Goal: Information Seeking & Learning: Learn about a topic

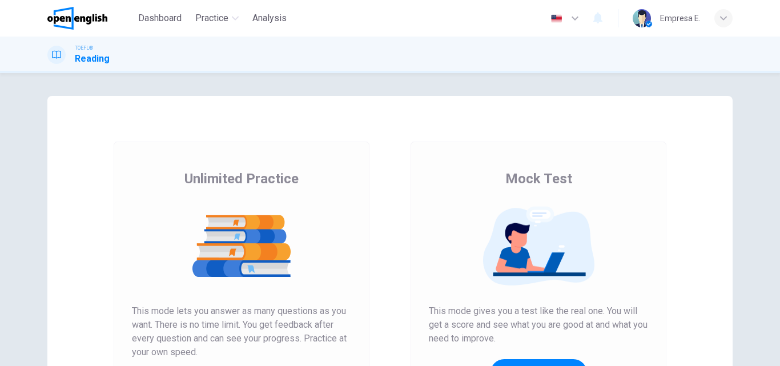
scroll to position [171, 0]
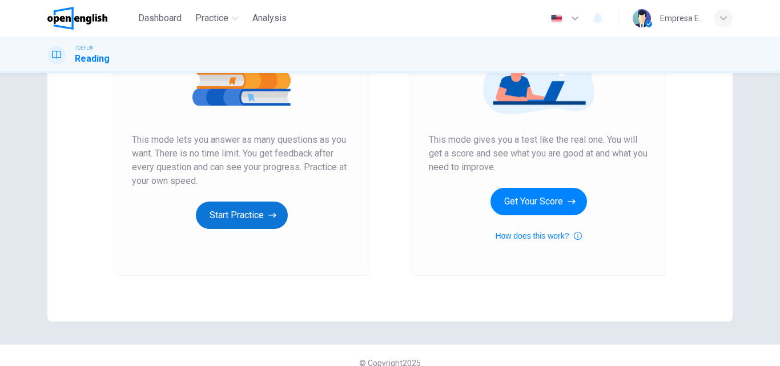
click at [260, 219] on button "Start Practice" at bounding box center [242, 214] width 92 height 27
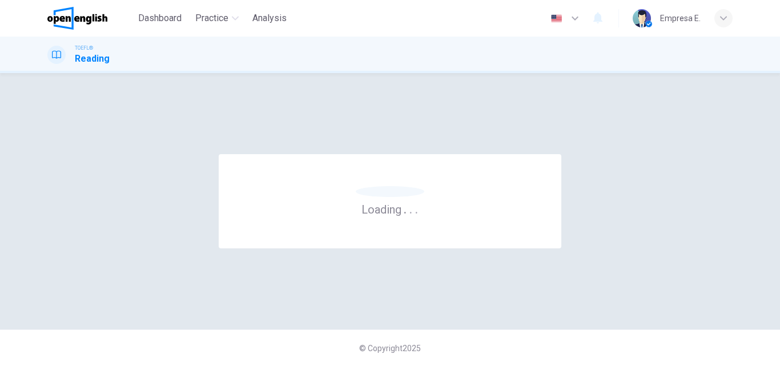
scroll to position [0, 0]
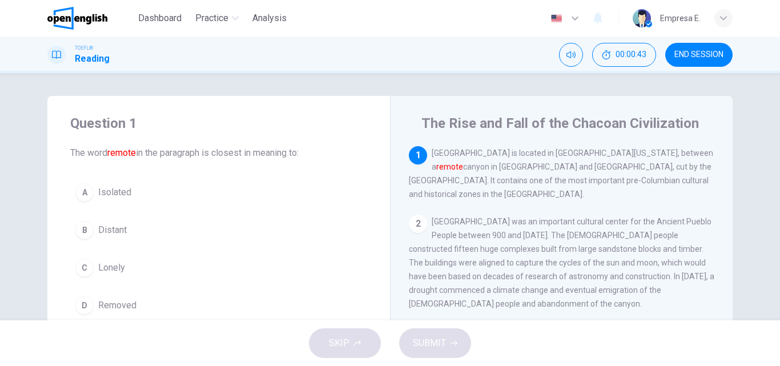
click at [92, 232] on button "B Distant" at bounding box center [218, 230] width 297 height 29
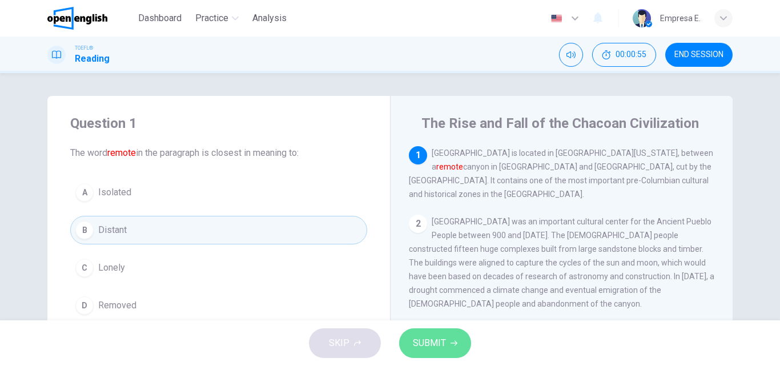
click at [457, 338] on button "SUBMIT" at bounding box center [435, 343] width 72 height 30
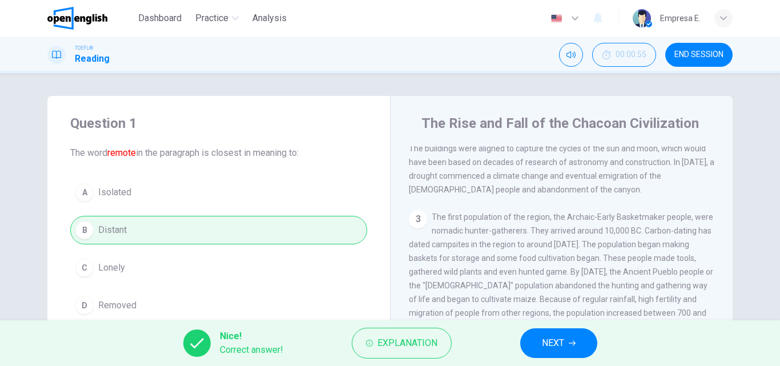
scroll to position [57, 0]
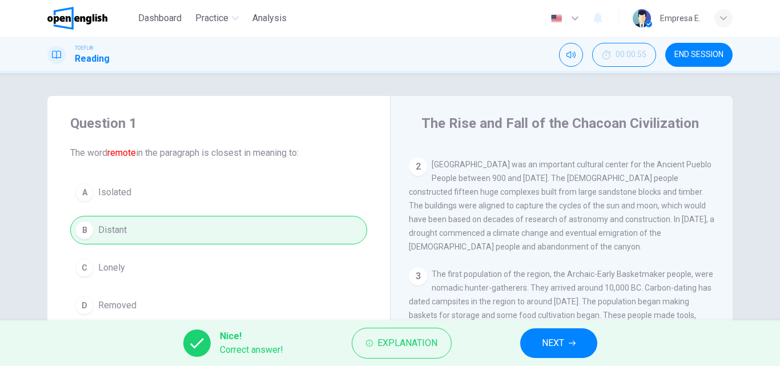
click at [562, 349] on span "NEXT" at bounding box center [553, 343] width 22 height 16
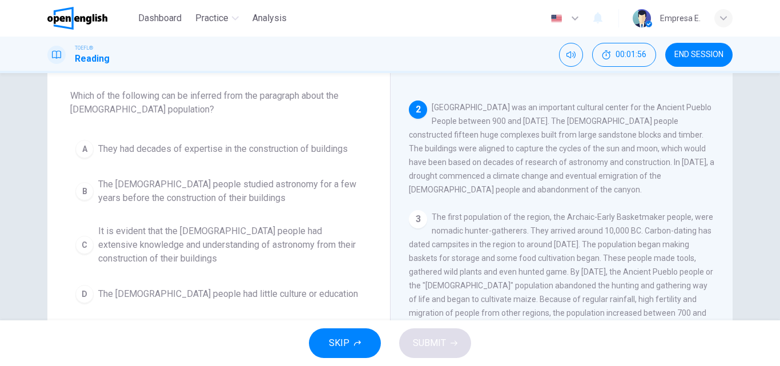
click at [330, 241] on span "It is evident that the [DEMOGRAPHIC_DATA] people had extensive knowledge and un…" at bounding box center [230, 244] width 264 height 41
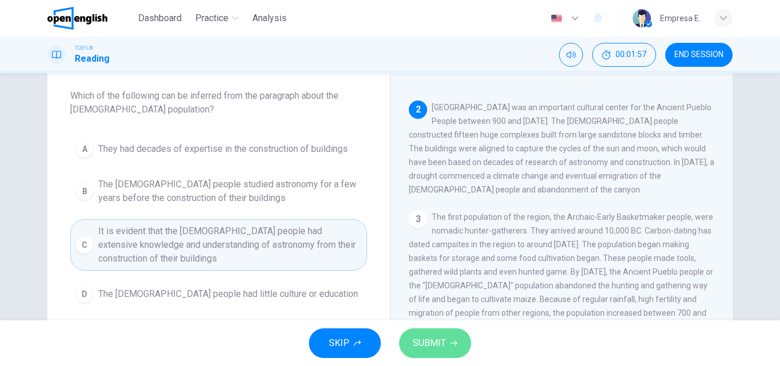
click at [433, 352] on button "SUBMIT" at bounding box center [435, 343] width 72 height 30
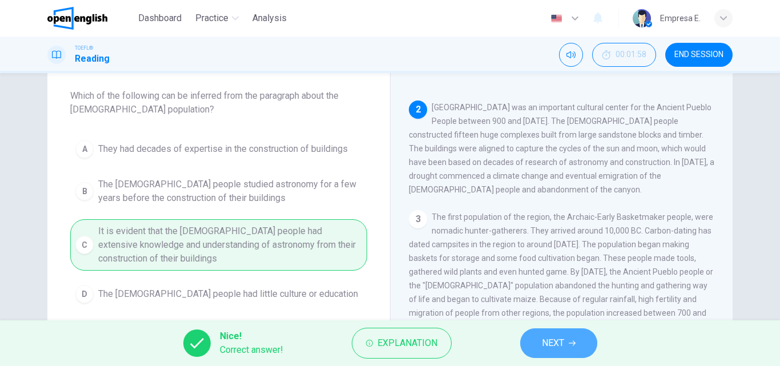
click at [570, 340] on button "NEXT" at bounding box center [558, 343] width 77 height 30
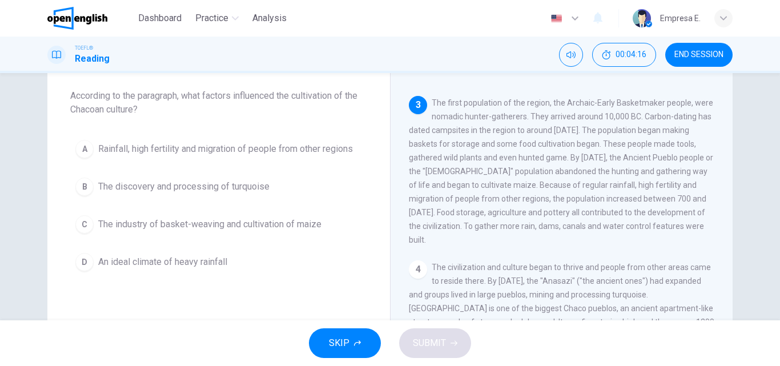
click at [213, 152] on span "Rainfall, high fertility and migration of people from other regions" at bounding box center [225, 149] width 255 height 14
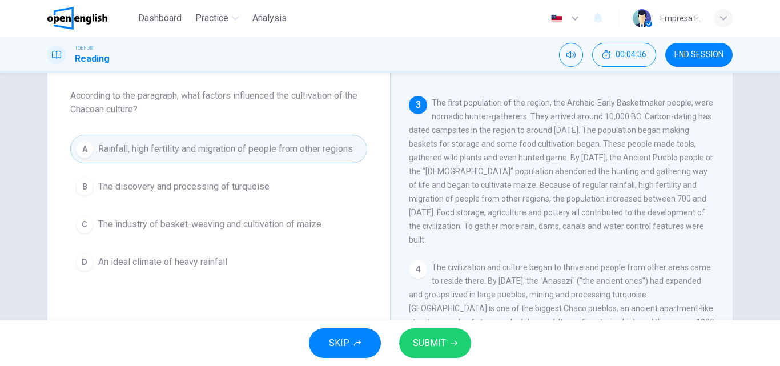
click at [442, 345] on span "SUBMIT" at bounding box center [429, 343] width 33 height 16
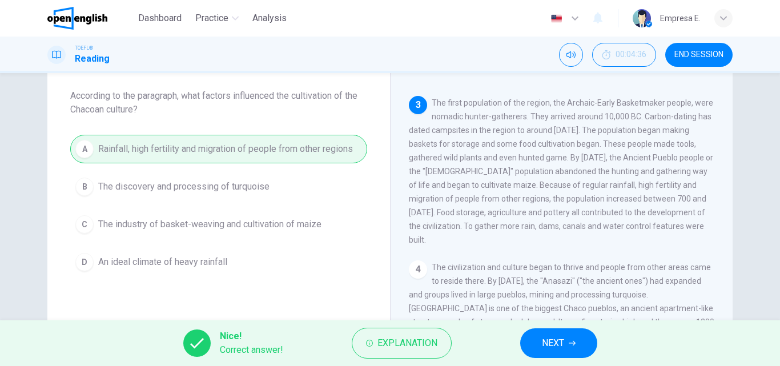
scroll to position [285, 0]
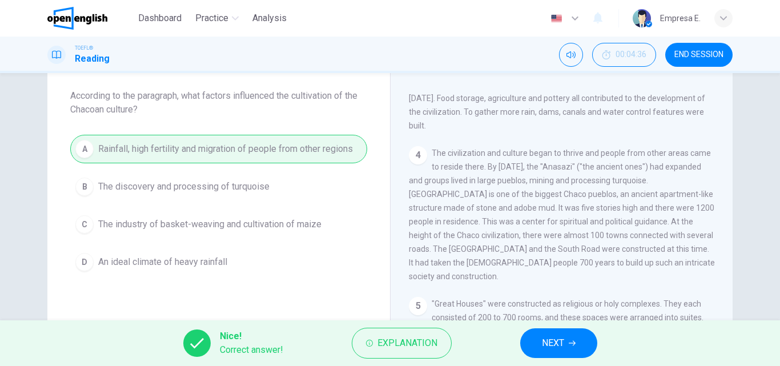
click at [570, 349] on button "NEXT" at bounding box center [558, 343] width 77 height 30
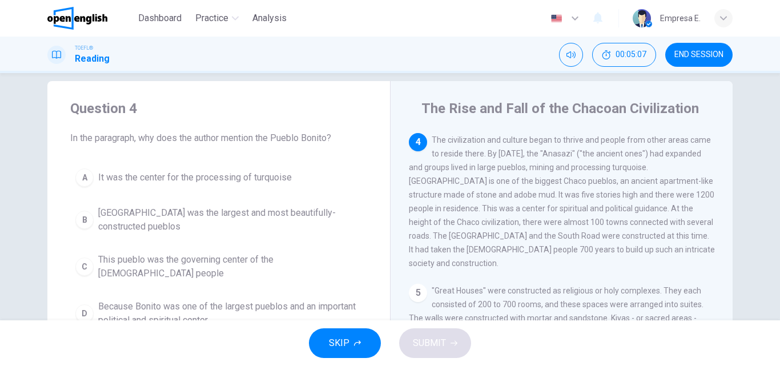
scroll to position [57, 0]
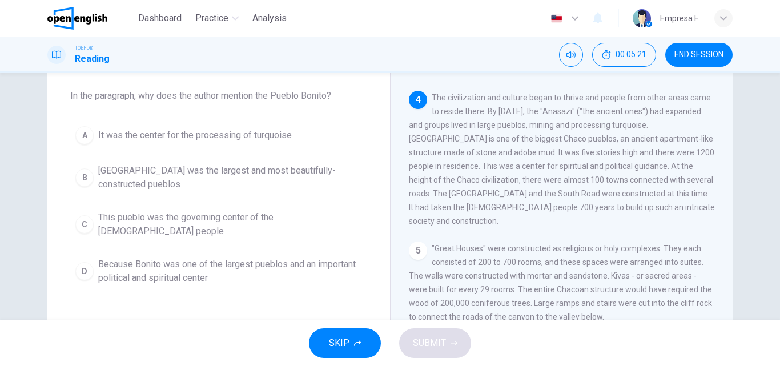
click at [193, 259] on span "Because Bonito was one of the largest pueblos and an important political and sp…" at bounding box center [230, 270] width 264 height 27
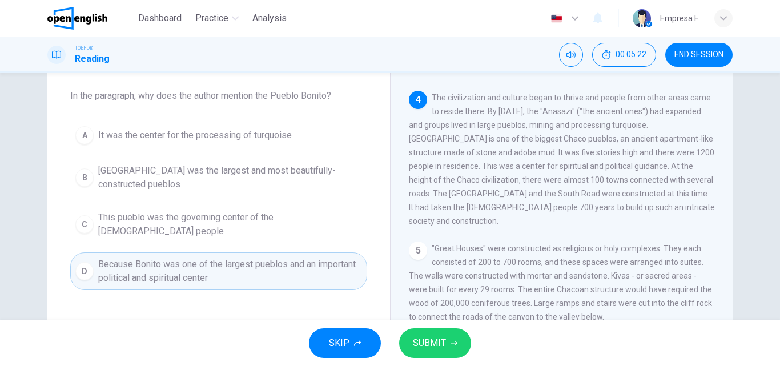
click at [441, 333] on button "SUBMIT" at bounding box center [435, 343] width 72 height 30
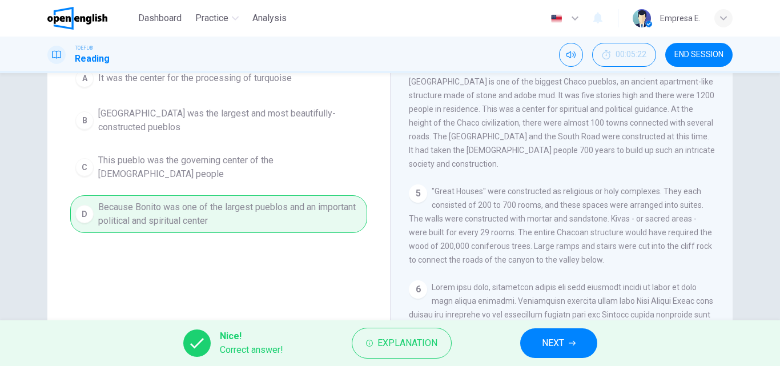
scroll to position [171, 0]
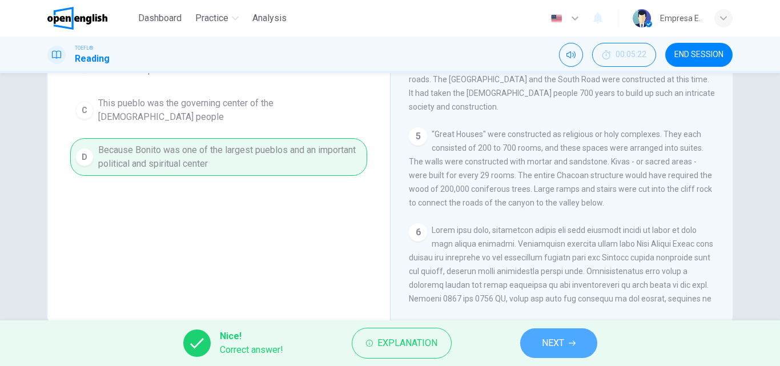
click at [565, 347] on button "NEXT" at bounding box center [558, 343] width 77 height 30
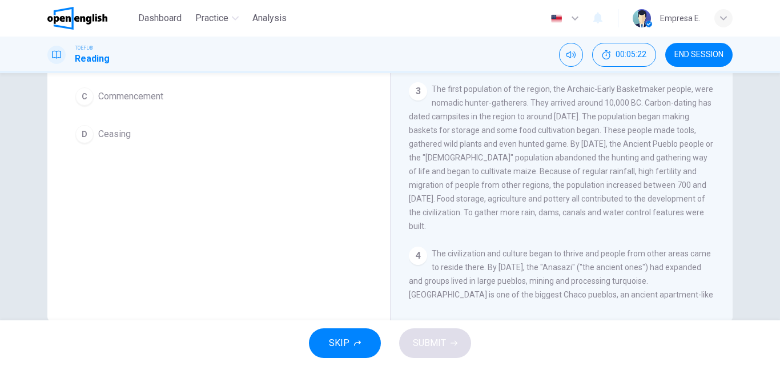
scroll to position [0, 0]
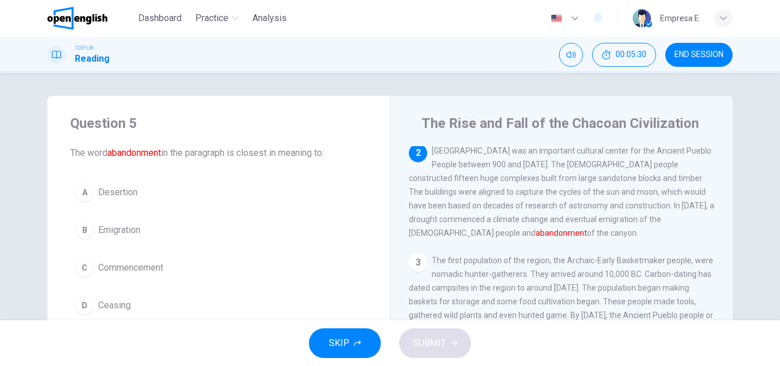
click at [411, 191] on span "[GEOGRAPHIC_DATA] was an important cultural center for the Ancient Pueblo Peopl…" at bounding box center [561, 191] width 305 height 91
drag, startPoint x: 507, startPoint y: 239, endPoint x: 445, endPoint y: 164, distance: 97.6
click at [445, 164] on span "[GEOGRAPHIC_DATA] was an important cultural center for the Ancient Pueblo Peopl…" at bounding box center [561, 191] width 305 height 91
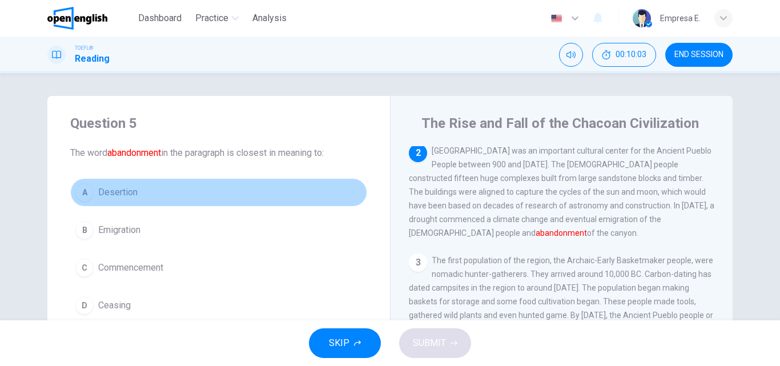
click at [111, 194] on span "Desertion" at bounding box center [117, 192] width 39 height 14
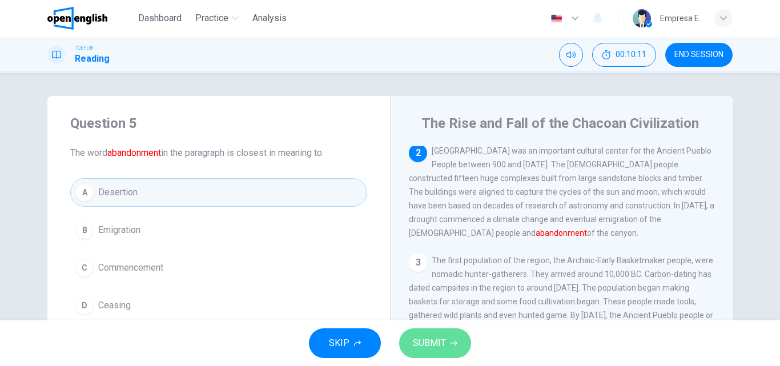
click at [443, 352] on button "SUBMIT" at bounding box center [435, 343] width 72 height 30
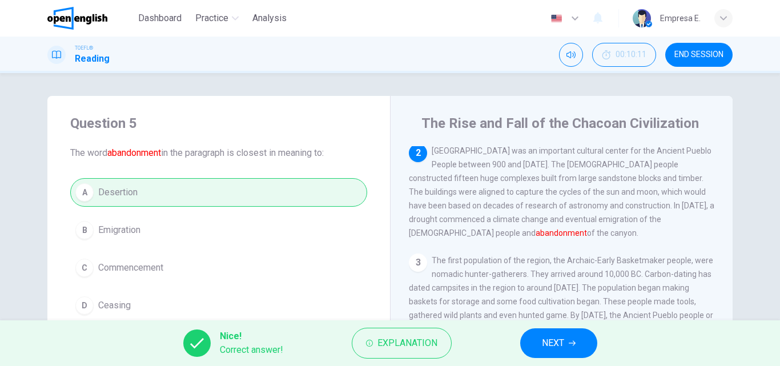
click at [532, 337] on button "NEXT" at bounding box center [558, 343] width 77 height 30
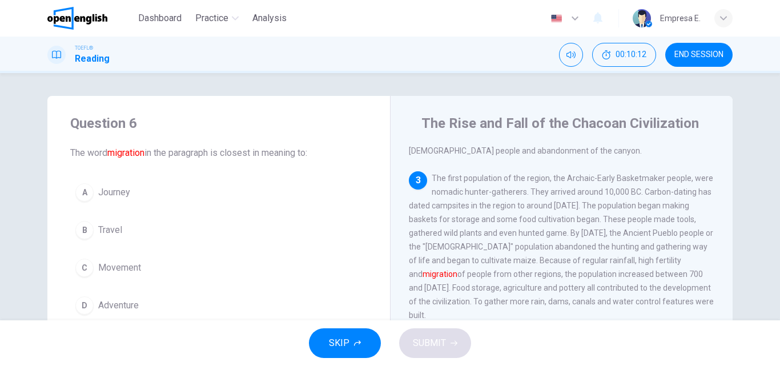
scroll to position [170, 0]
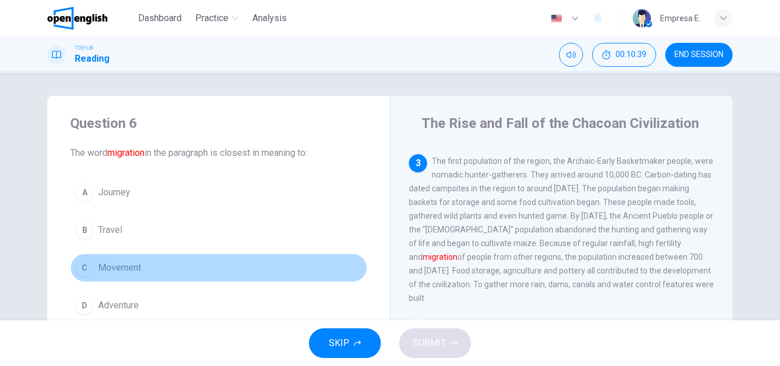
drag, startPoint x: 118, startPoint y: 265, endPoint x: 187, endPoint y: 265, distance: 69.1
click at [121, 265] on span "Movement" at bounding box center [119, 268] width 43 height 14
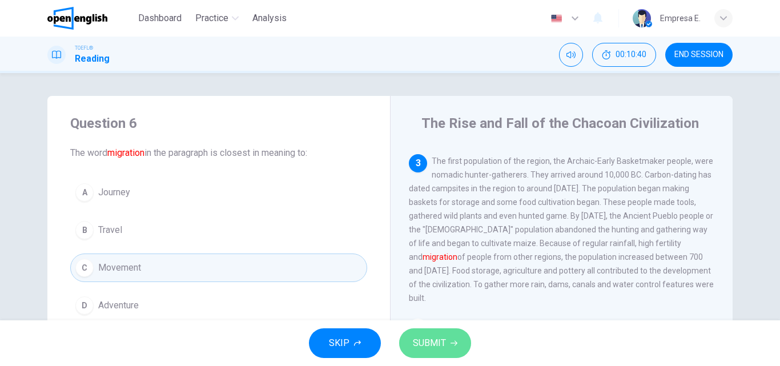
click at [447, 341] on button "SUBMIT" at bounding box center [435, 343] width 72 height 30
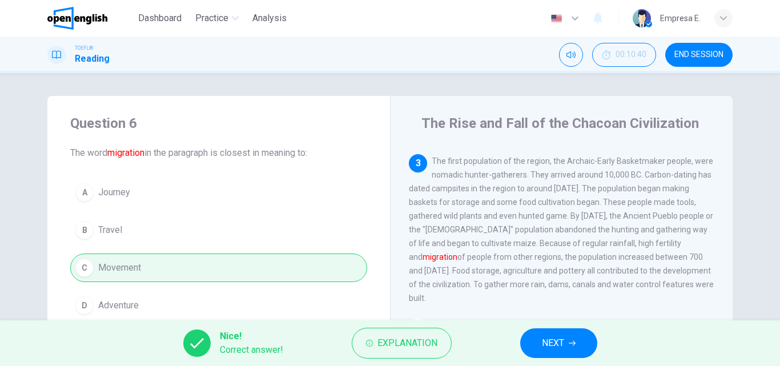
click at [589, 357] on div "Nice! Correct answer! Explanation NEXT" at bounding box center [390, 343] width 780 height 46
click at [582, 346] on button "NEXT" at bounding box center [558, 343] width 77 height 30
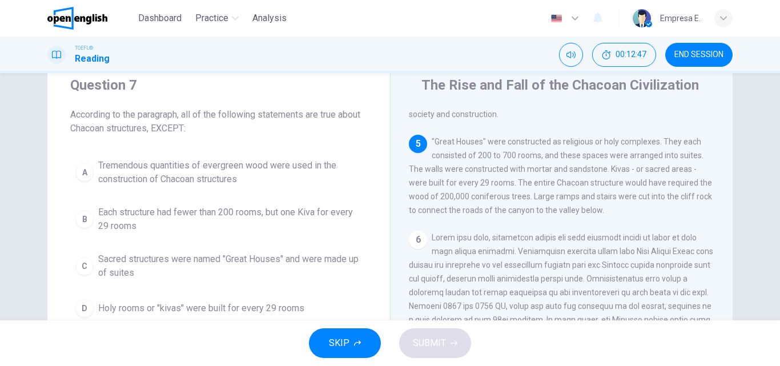
scroll to position [57, 0]
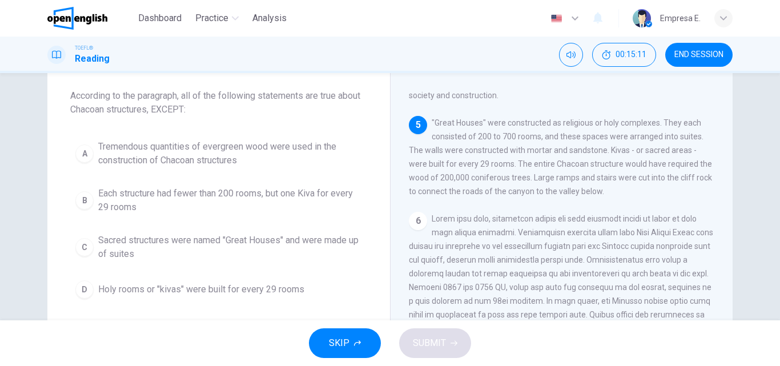
click at [290, 245] on span "Sacred structures were named "Great Houses" and were made up of suites" at bounding box center [230, 246] width 264 height 27
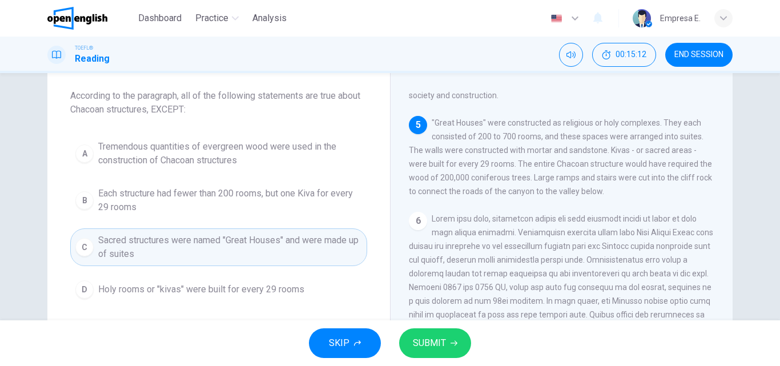
click at [433, 358] on div "SKIP SUBMIT" at bounding box center [390, 343] width 780 height 46
click at [438, 347] on span "SUBMIT" at bounding box center [429, 343] width 33 height 16
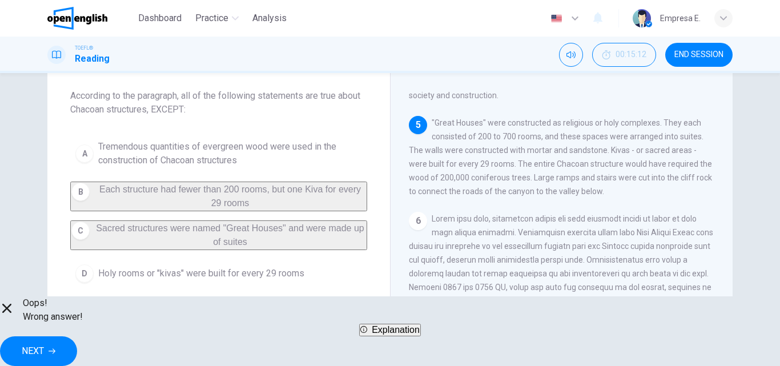
click at [243, 191] on div "A Tremendous quantities of evergreen wood were used in the construction of Chac…" at bounding box center [218, 211] width 297 height 153
click at [44, 344] on span "NEXT" at bounding box center [33, 351] width 22 height 16
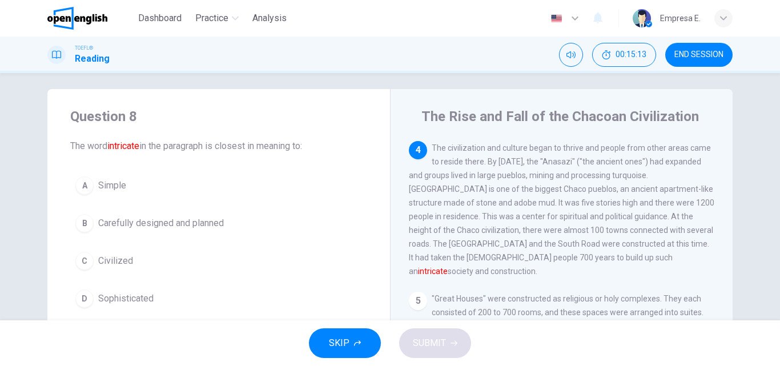
scroll to position [0, 0]
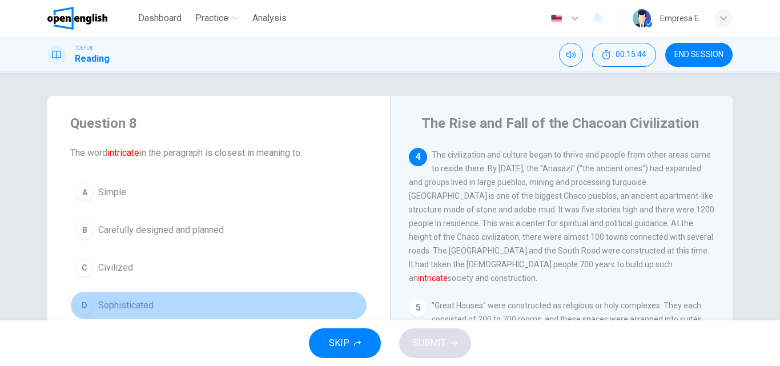
click at [122, 301] on span "Sophisticated" at bounding box center [125, 305] width 55 height 14
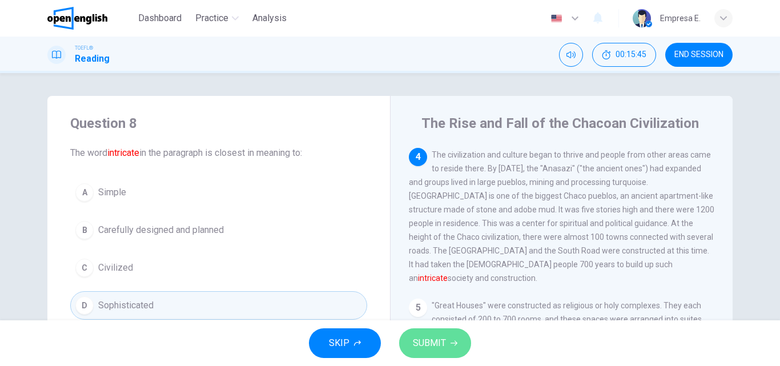
click at [442, 341] on span "SUBMIT" at bounding box center [429, 343] width 33 height 16
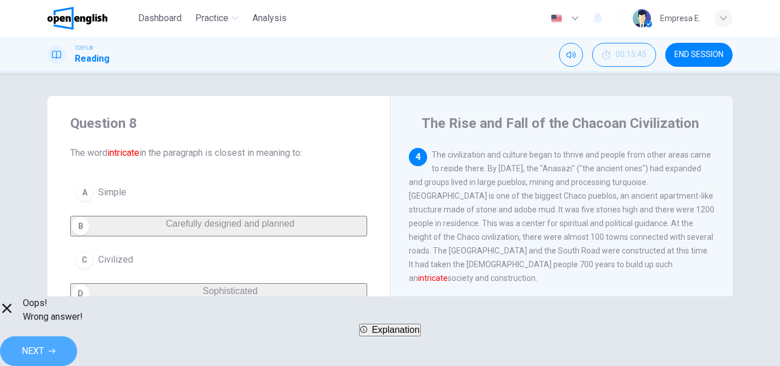
click at [77, 340] on button "NEXT" at bounding box center [38, 351] width 77 height 30
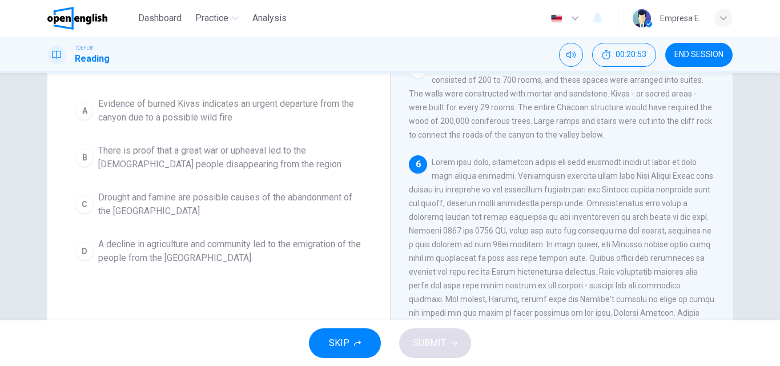
scroll to position [114, 0]
click at [148, 190] on span "Drought and famine are possible causes of the abandonment of the [GEOGRAPHIC_DA…" at bounding box center [230, 203] width 264 height 27
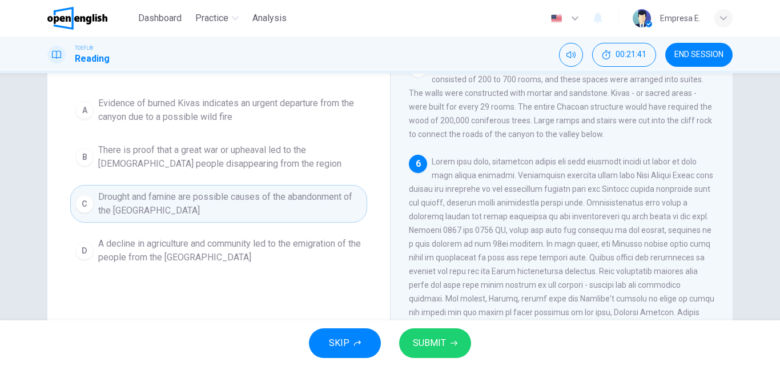
click at [436, 360] on div "SKIP SUBMIT" at bounding box center [390, 343] width 780 height 46
click at [440, 352] on button "SUBMIT" at bounding box center [435, 343] width 72 height 30
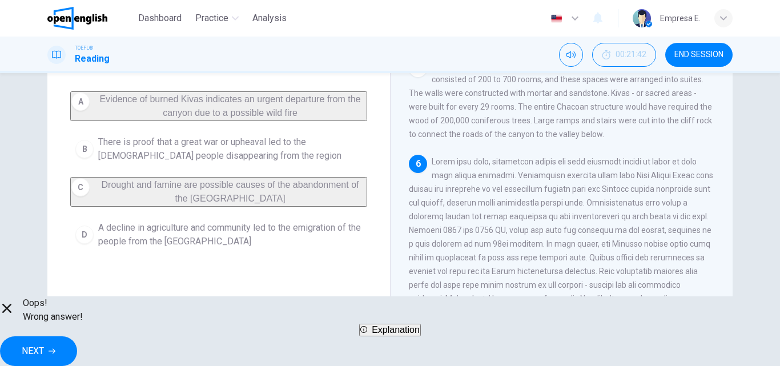
scroll to position [57, 0]
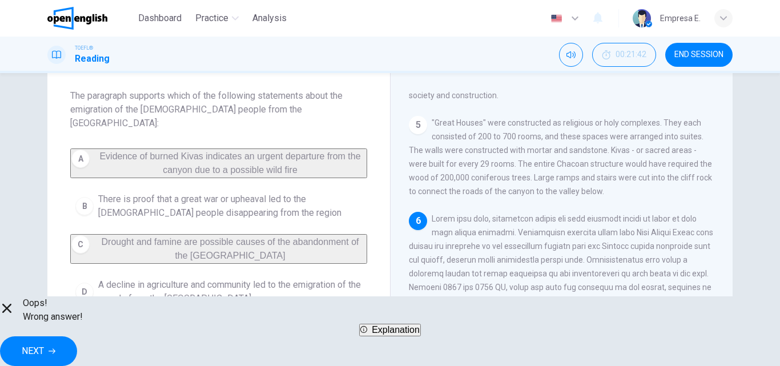
click at [421, 334] on button "Explanation" at bounding box center [390, 330] width 62 height 13
click at [419, 334] on span "Explanation" at bounding box center [396, 330] width 48 height 10
click at [421, 333] on button "Explanation" at bounding box center [390, 330] width 62 height 13
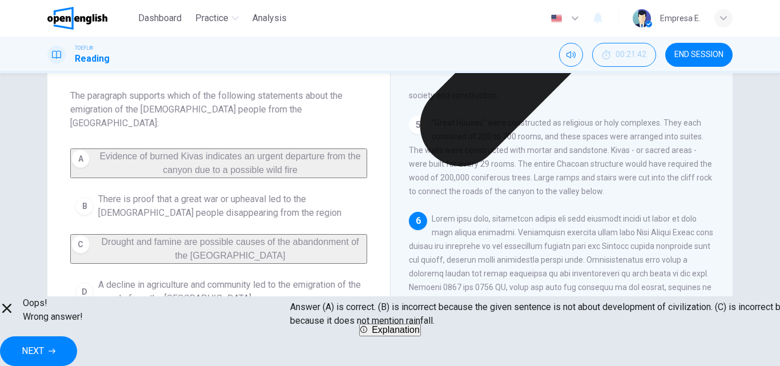
click at [470, 336] on div "Oops! Wrong answer! Explanation NEXT" at bounding box center [390, 331] width 780 height 70
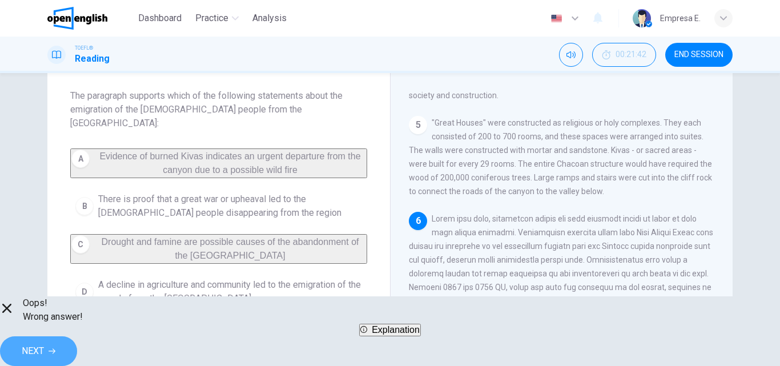
click at [55, 348] on icon "button" at bounding box center [52, 351] width 7 height 7
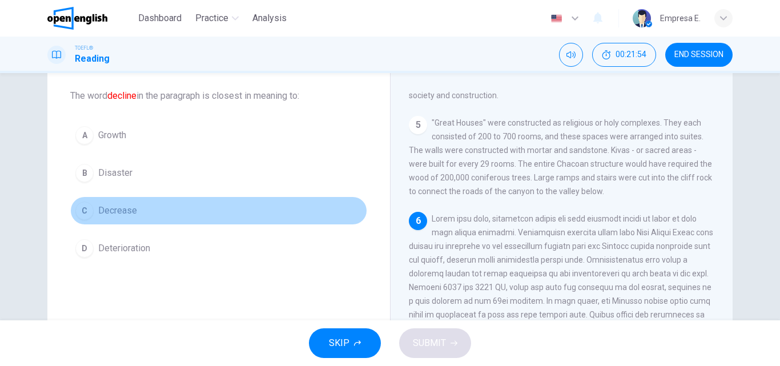
click at [107, 207] on span "Decrease" at bounding box center [117, 211] width 39 height 14
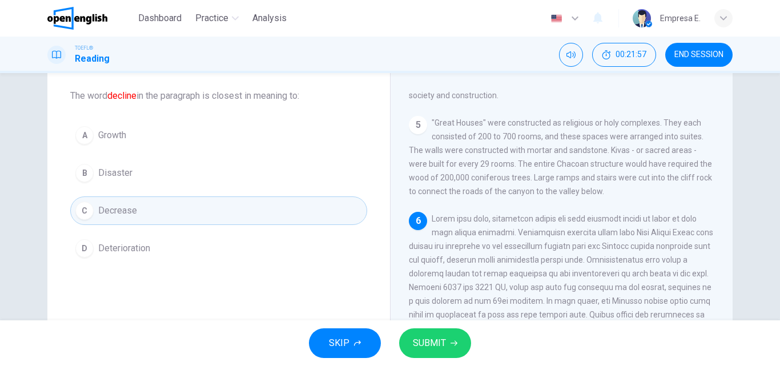
click at [452, 339] on button "SUBMIT" at bounding box center [435, 343] width 72 height 30
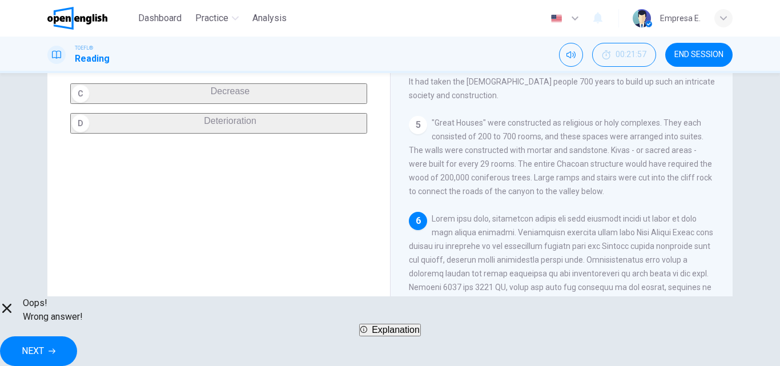
scroll to position [195, 0]
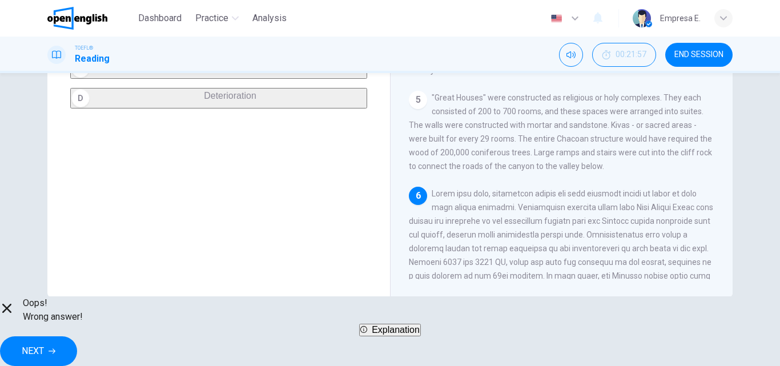
click at [44, 343] on span "NEXT" at bounding box center [33, 351] width 22 height 16
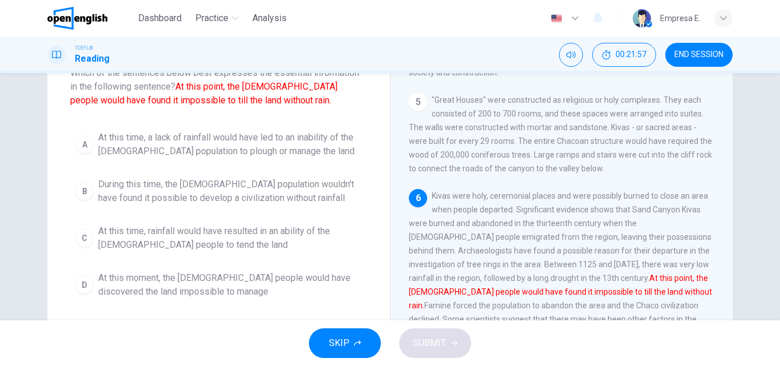
scroll to position [0, 0]
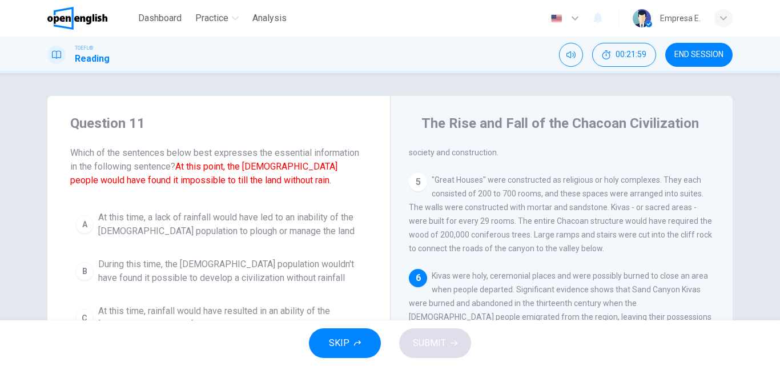
click at [704, 68] on div "TOEFL® Reading 00:21:59 END SESSION" at bounding box center [390, 55] width 780 height 37
click at [699, 58] on span "END SESSION" at bounding box center [698, 54] width 49 height 9
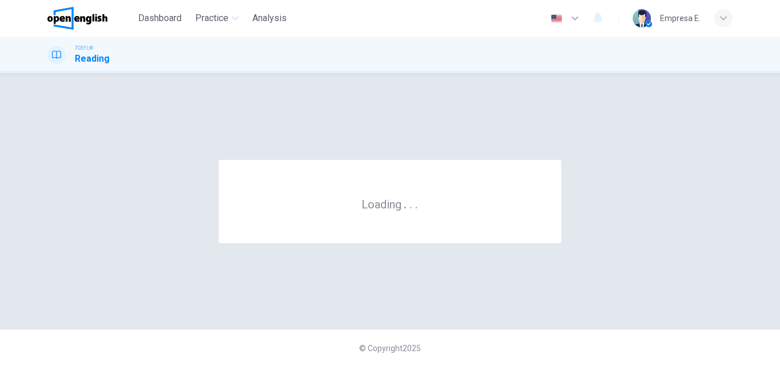
click at [430, 75] on div "Loading . . . © Copyright 2025" at bounding box center [390, 219] width 780 height 293
